Goal: Transaction & Acquisition: Purchase product/service

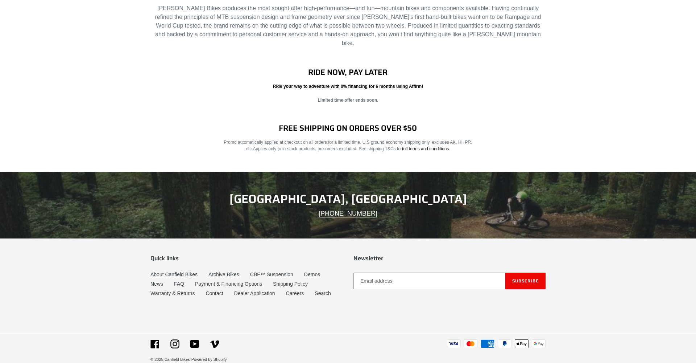
scroll to position [1105, 0]
click at [219, 290] on link "Contact" at bounding box center [214, 293] width 17 height 6
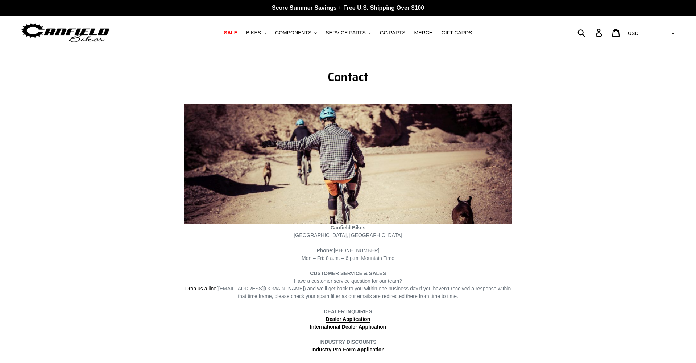
click at [354, 235] on span "Poncha Springs, CO" at bounding box center [348, 235] width 108 height 6
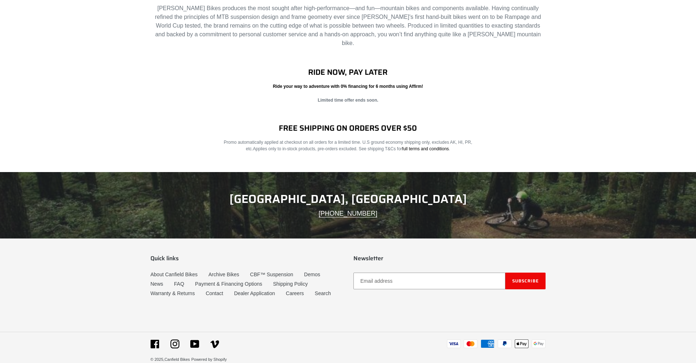
scroll to position [1105, 0]
click at [218, 290] on link "Contact" at bounding box center [214, 293] width 17 height 6
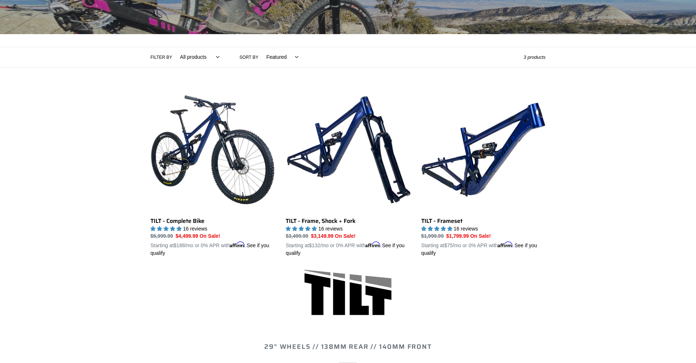
scroll to position [123, 0]
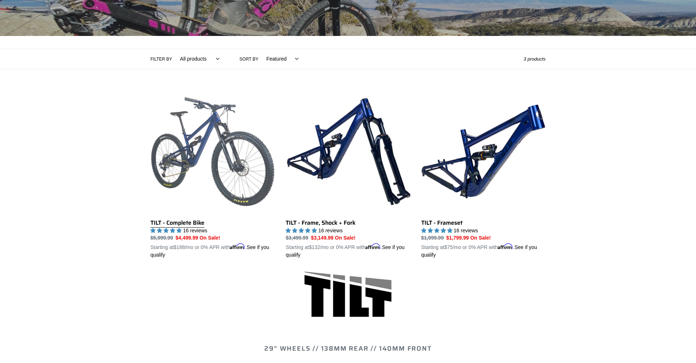
click at [197, 221] on link "TILT - Complete Bike" at bounding box center [212, 174] width 124 height 170
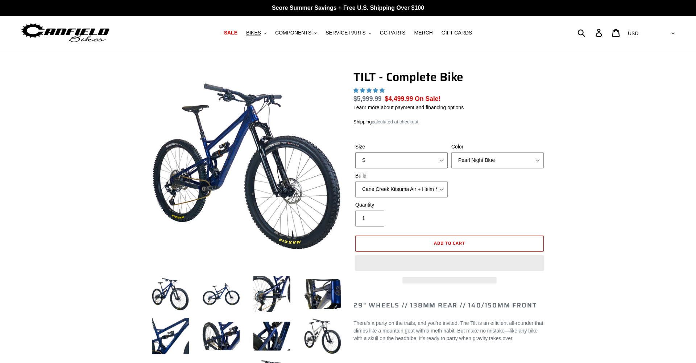
click at [443, 159] on select "S M L" at bounding box center [401, 160] width 92 height 16
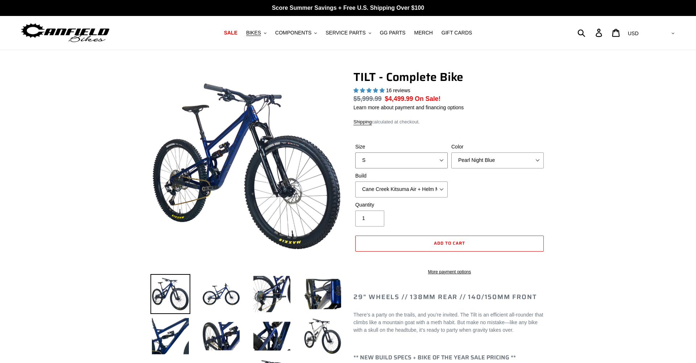
select select "M"
select select "highest-rating"
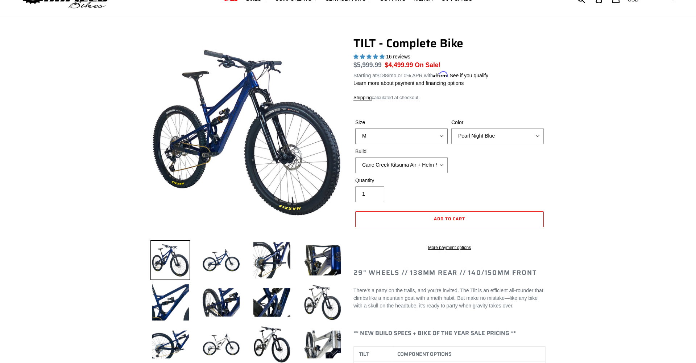
scroll to position [16, 0]
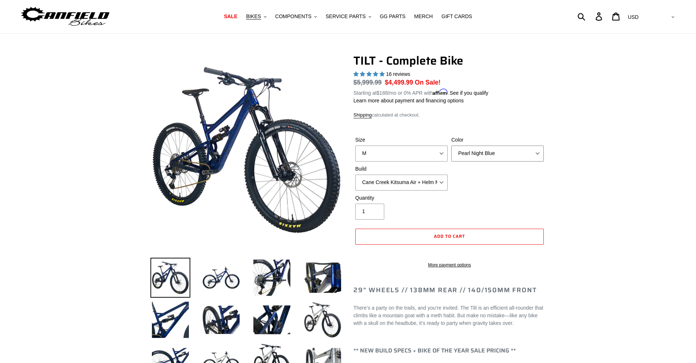
select select "Stealth Silver"
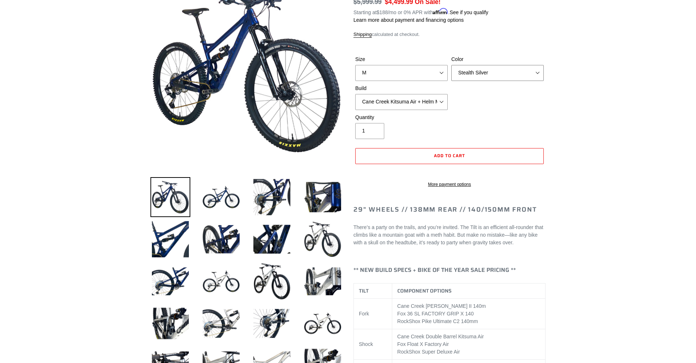
scroll to position [100, 0]
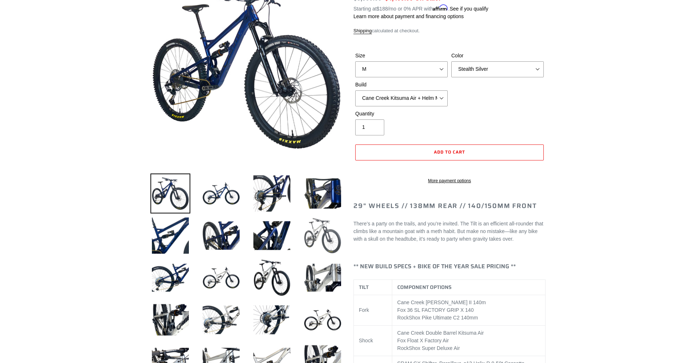
click at [321, 232] on img at bounding box center [323, 235] width 40 height 40
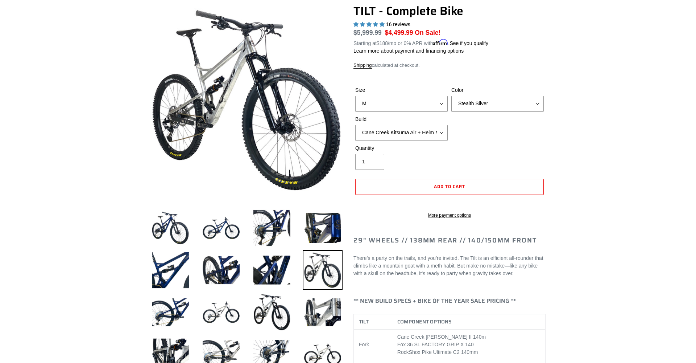
scroll to position [64, 0]
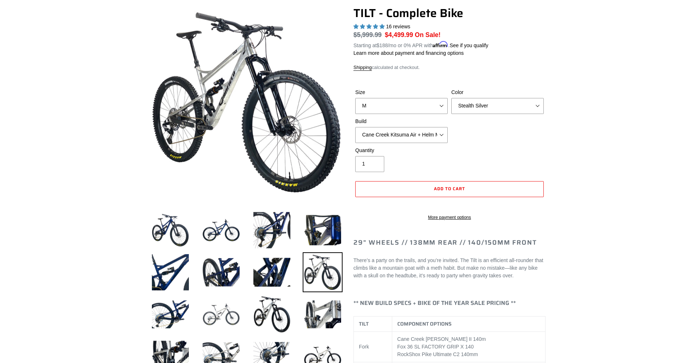
click at [219, 310] on img at bounding box center [221, 314] width 40 height 40
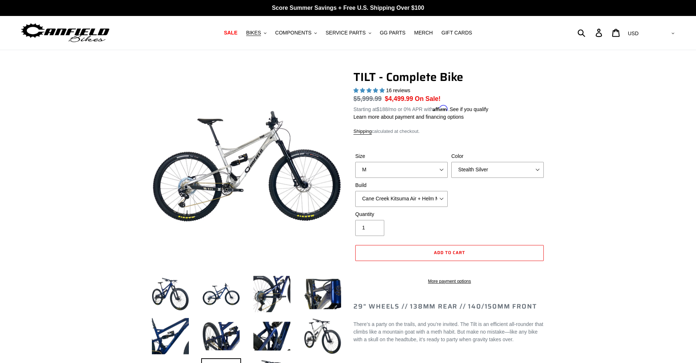
scroll to position [0, 0]
